Goal: Transaction & Acquisition: Purchase product/service

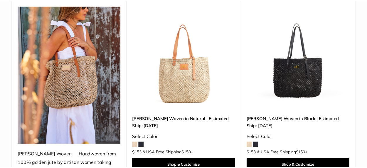
scroll to position [113, 0]
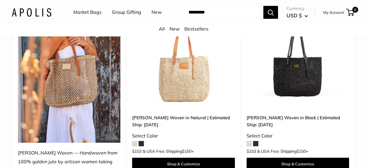
click at [0, 0] on img at bounding box center [0, 0] width 0 height 0
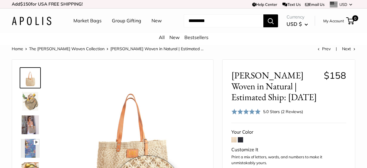
scroll to position [75, 0]
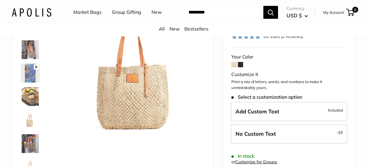
click at [30, 103] on img at bounding box center [30, 96] width 19 height 19
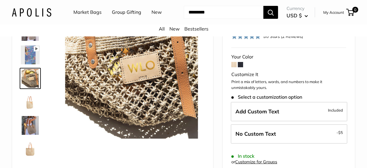
click at [30, 103] on img at bounding box center [30, 102] width 19 height 19
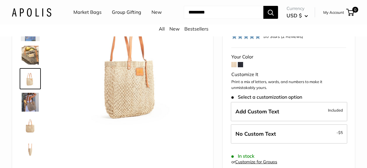
scroll to position [42, 0]
